Goal: Transaction & Acquisition: Subscribe to service/newsletter

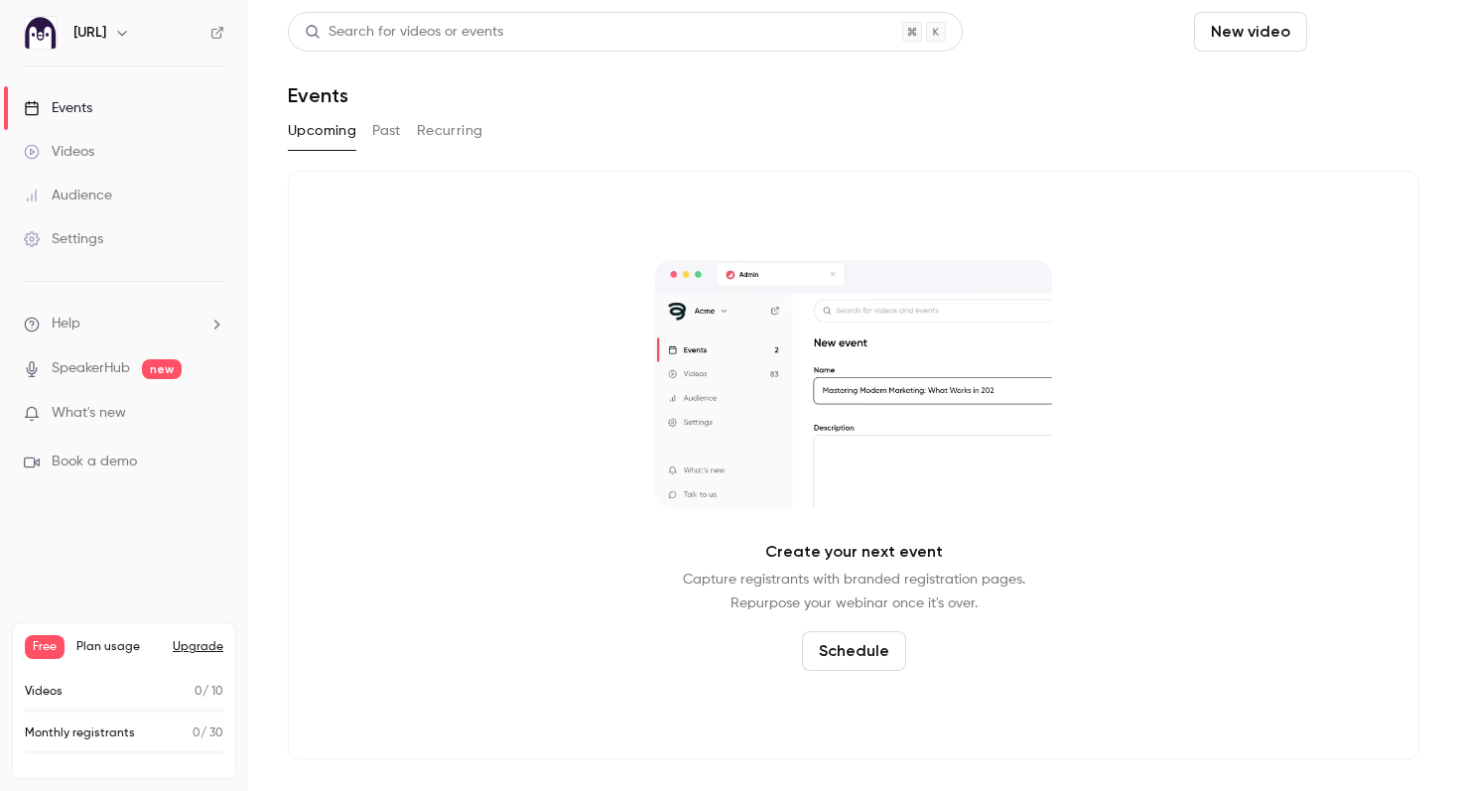
click at [1348, 38] on button "Schedule" at bounding box center [1367, 32] width 104 height 40
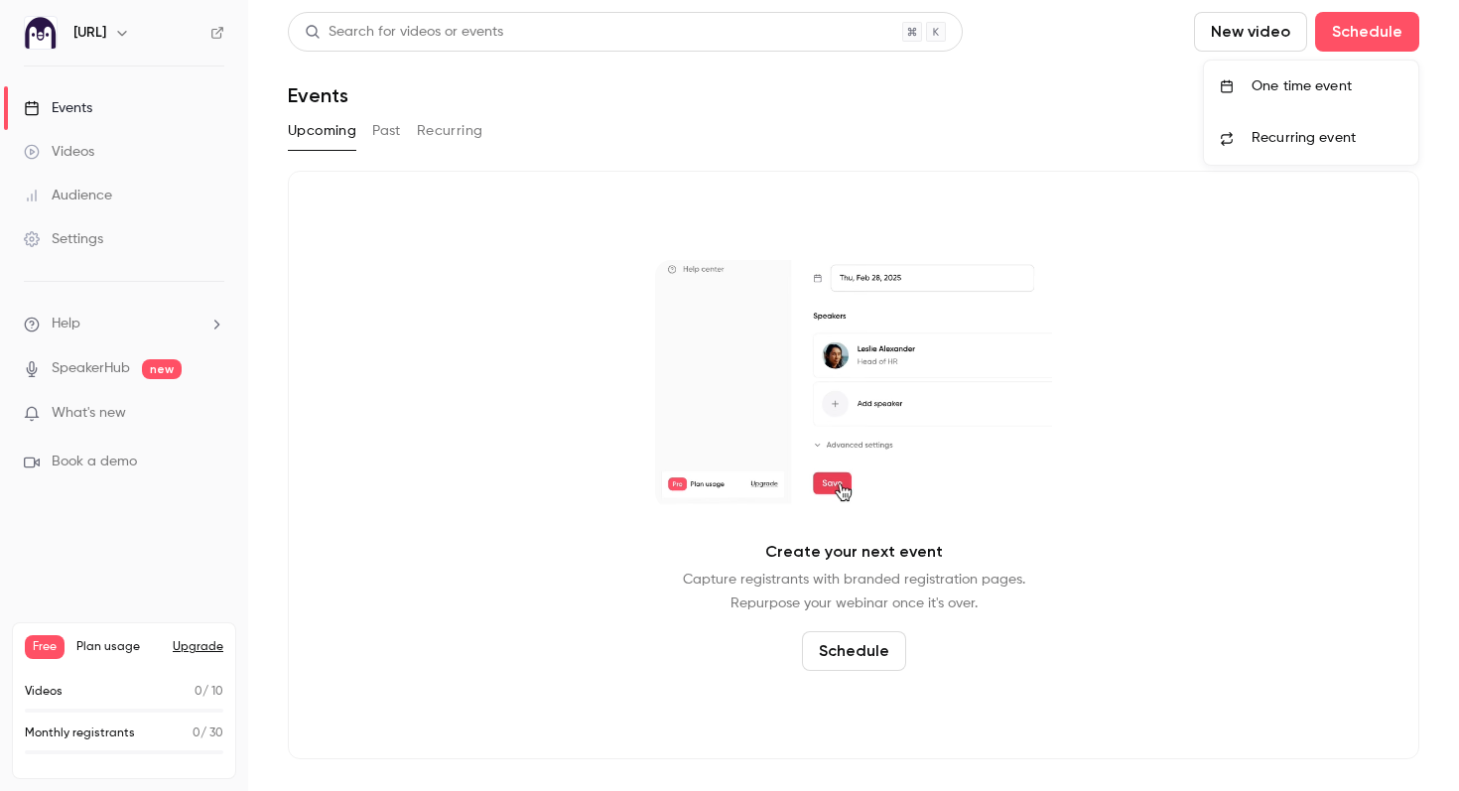
click at [1341, 38] on div at bounding box center [729, 395] width 1459 height 791
click at [203, 649] on button "Upgrade" at bounding box center [198, 647] width 51 height 16
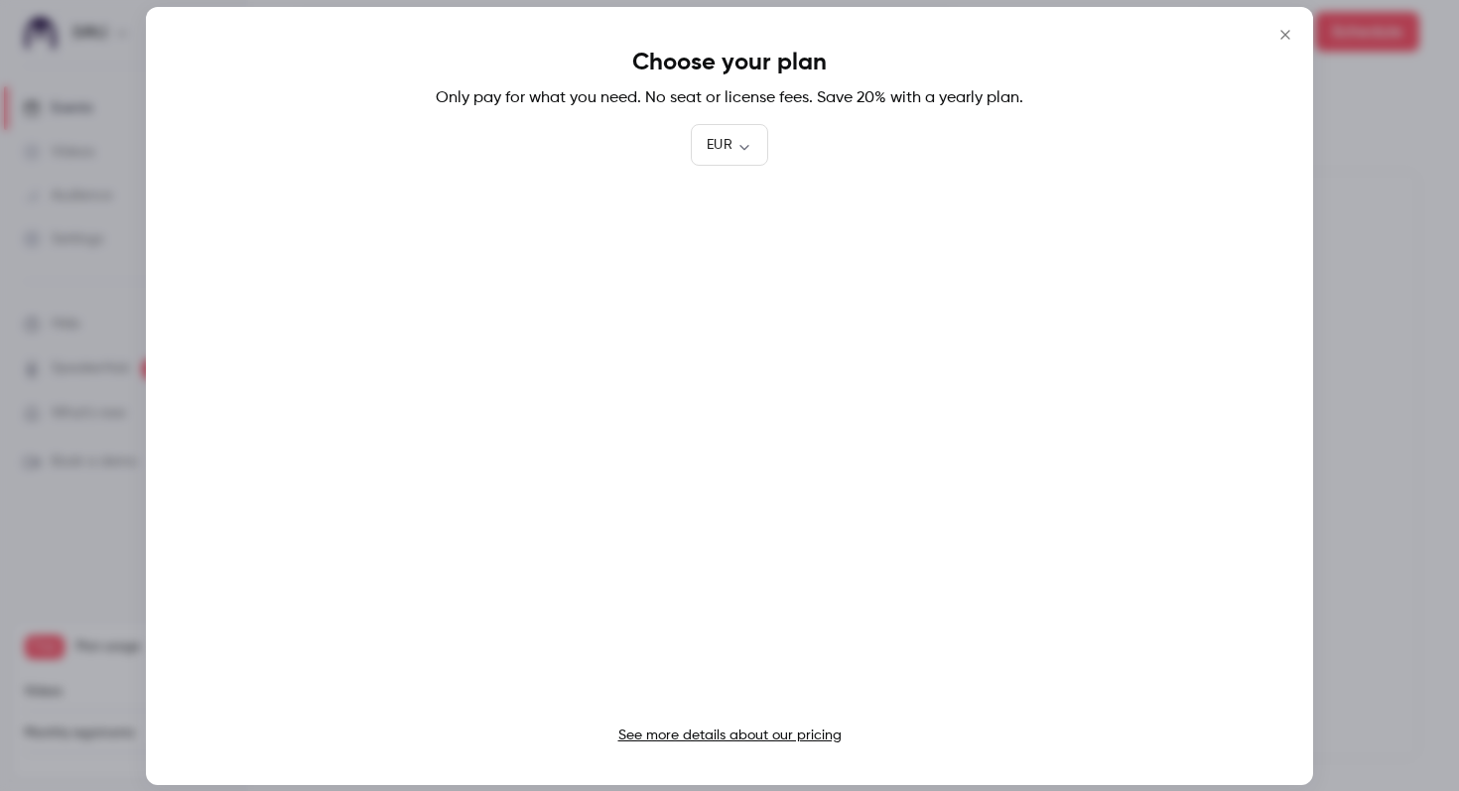
click at [761, 740] on link "See more details about our pricing" at bounding box center [729, 736] width 223 height 14
